Goal: Communication & Community: Answer question/provide support

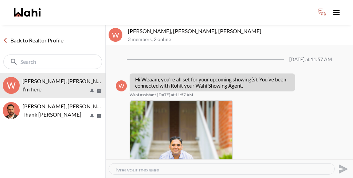
scroll to position [215, 0]
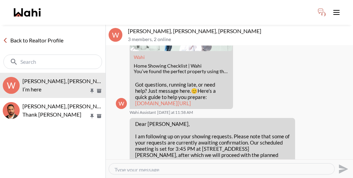
click at [41, 36] on link "Back to Realtor Profile" at bounding box center [33, 40] width 66 height 9
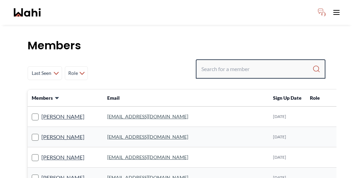
click at [253, 63] on input "Search input" at bounding box center [256, 69] width 111 height 12
paste input "[PERSON_NAME]"
type input "[PERSON_NAME]"
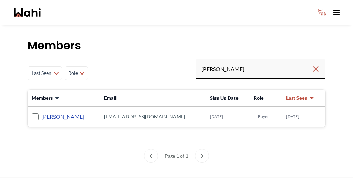
click at [51, 112] on link "[PERSON_NAME]" at bounding box center [62, 116] width 43 height 9
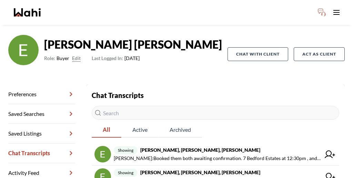
scroll to position [49, 0]
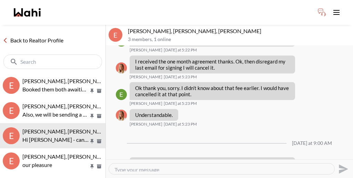
scroll to position [478, 0]
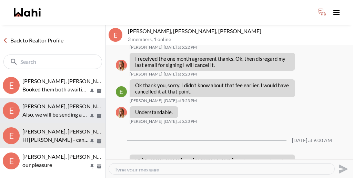
click at [58, 103] on span "Erik Odegaard, Margarita Haimov, Paul, Michelle" at bounding box center [88, 106] width 133 height 7
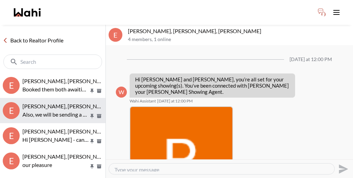
scroll to position [433, 0]
